Goal: Information Seeking & Learning: Learn about a topic

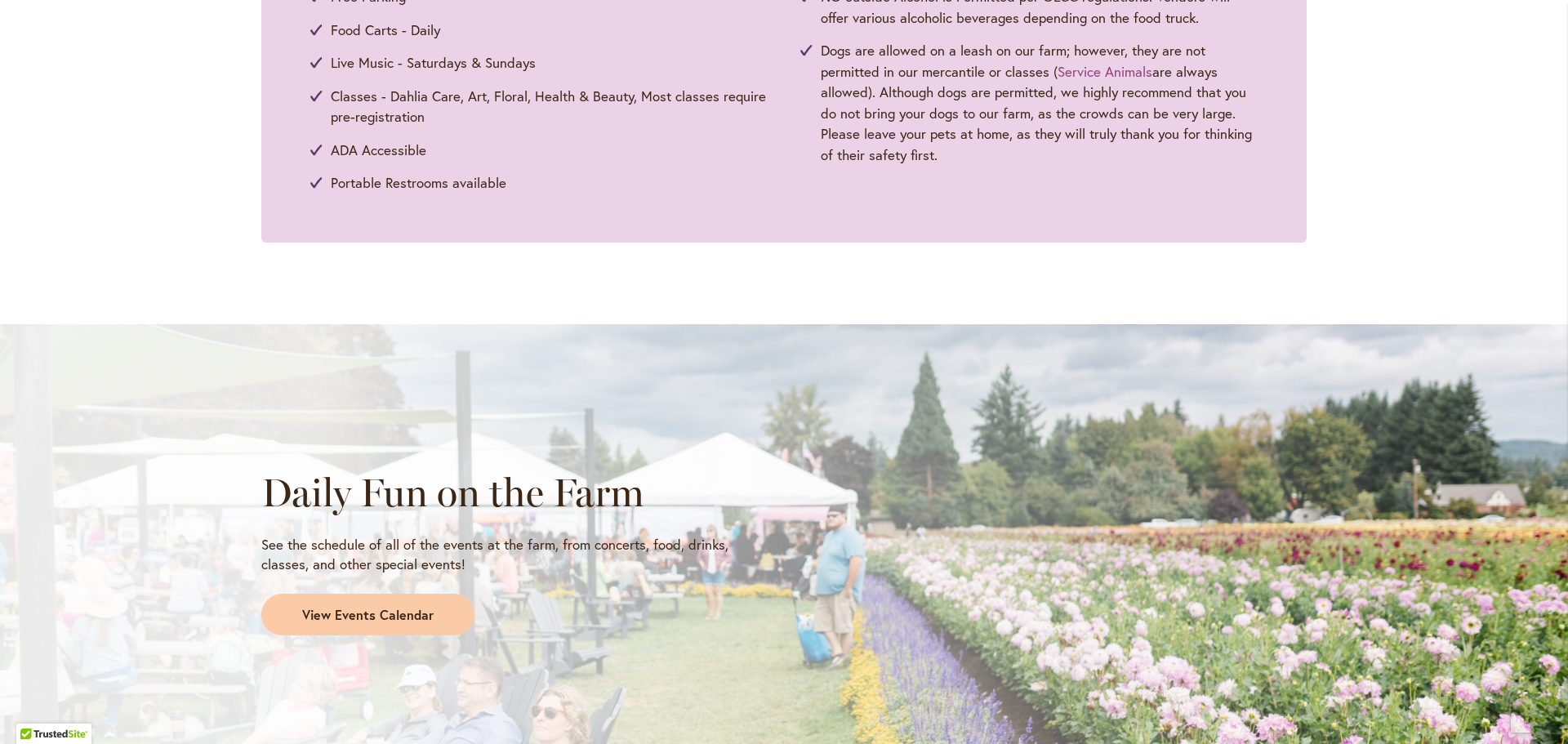
scroll to position [1307, 0]
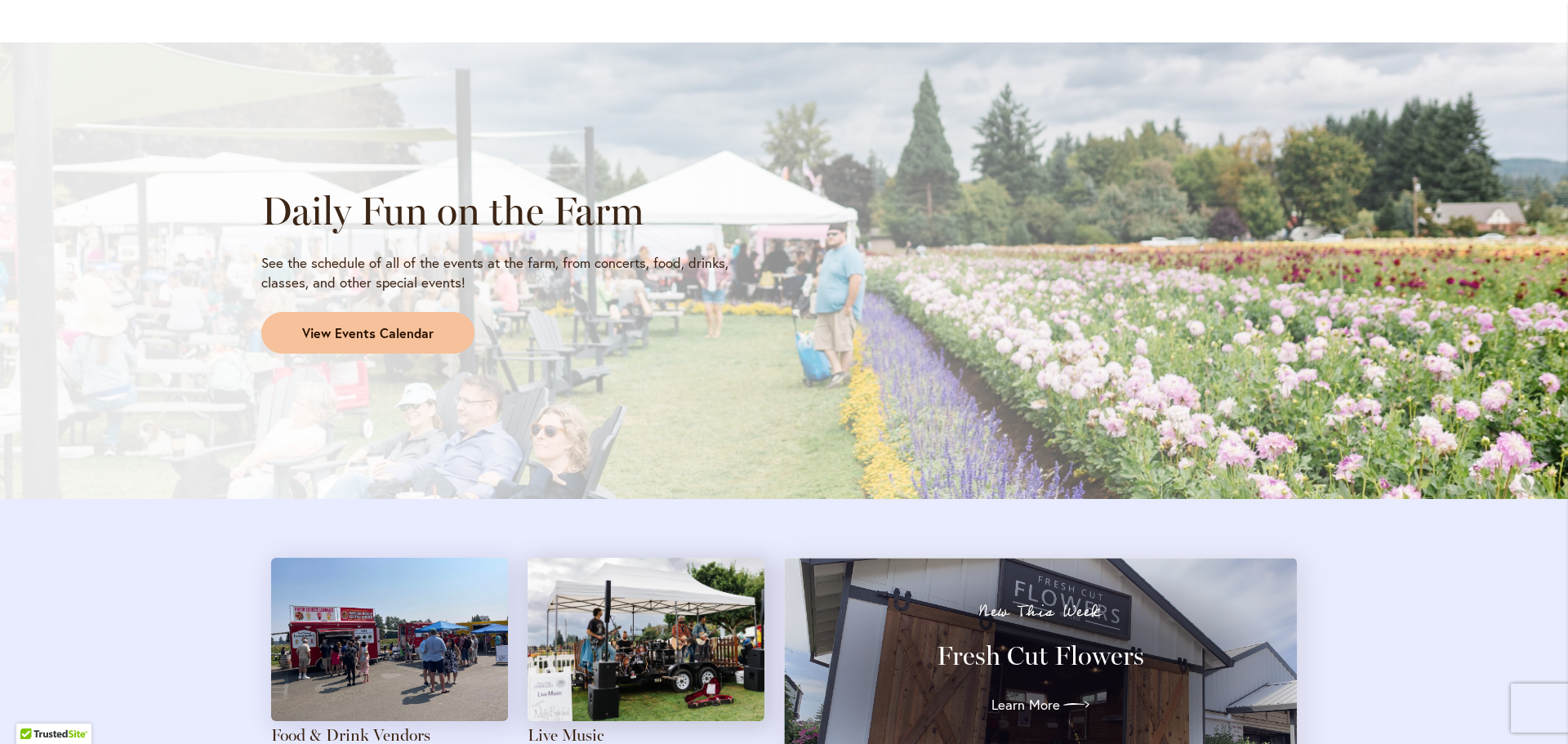
click at [314, 330] on span "View Events Calendar" at bounding box center [367, 334] width 132 height 19
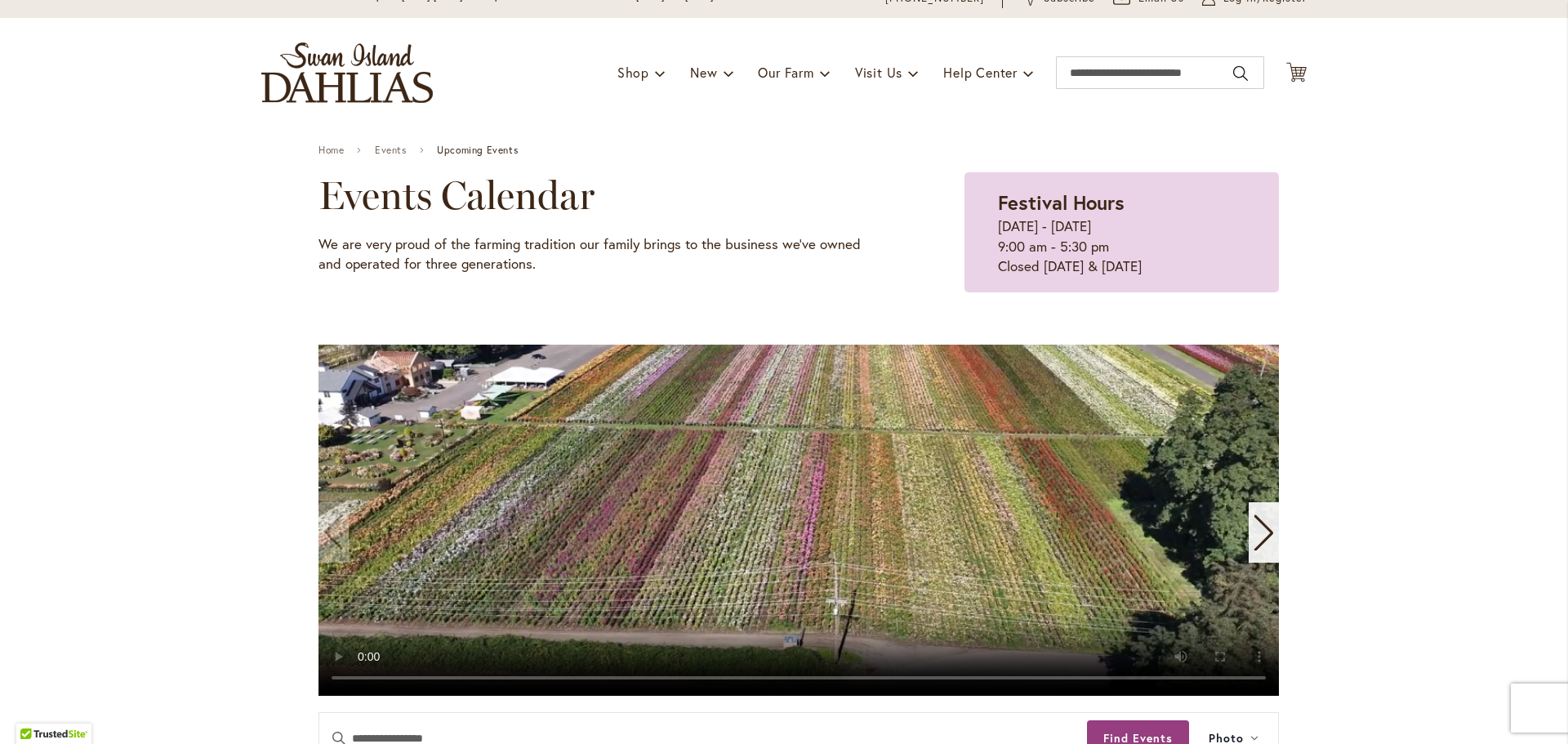
scroll to position [82, 0]
